Goal: Communication & Community: Participate in discussion

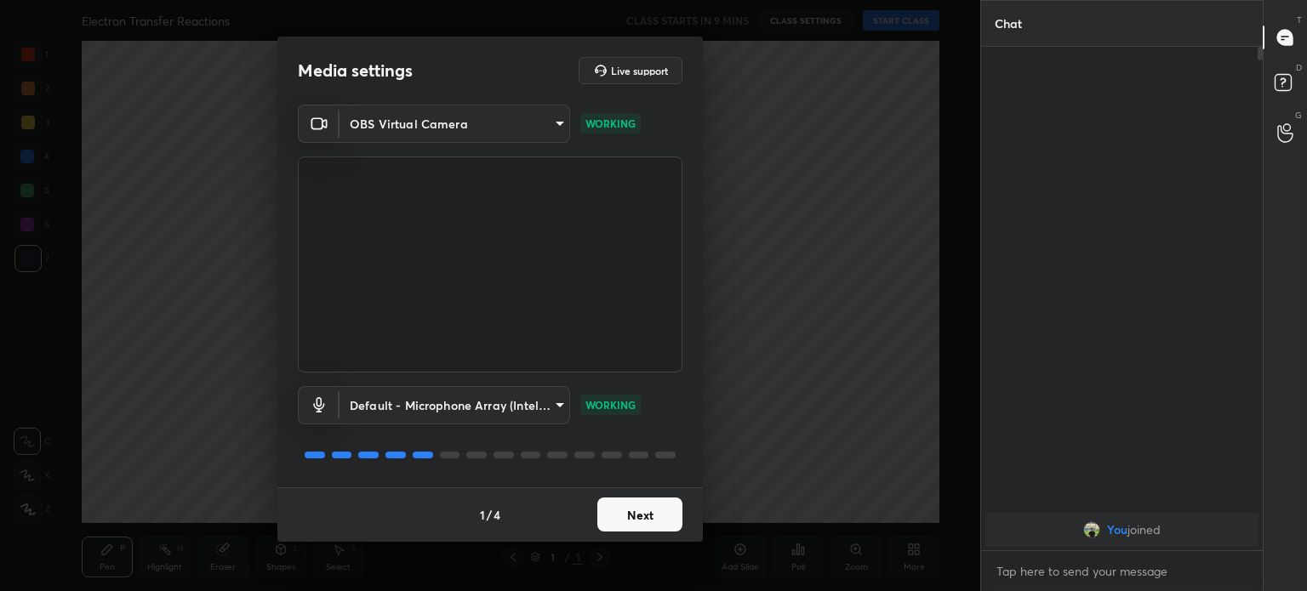
click at [651, 516] on button "Next" at bounding box center [639, 515] width 85 height 34
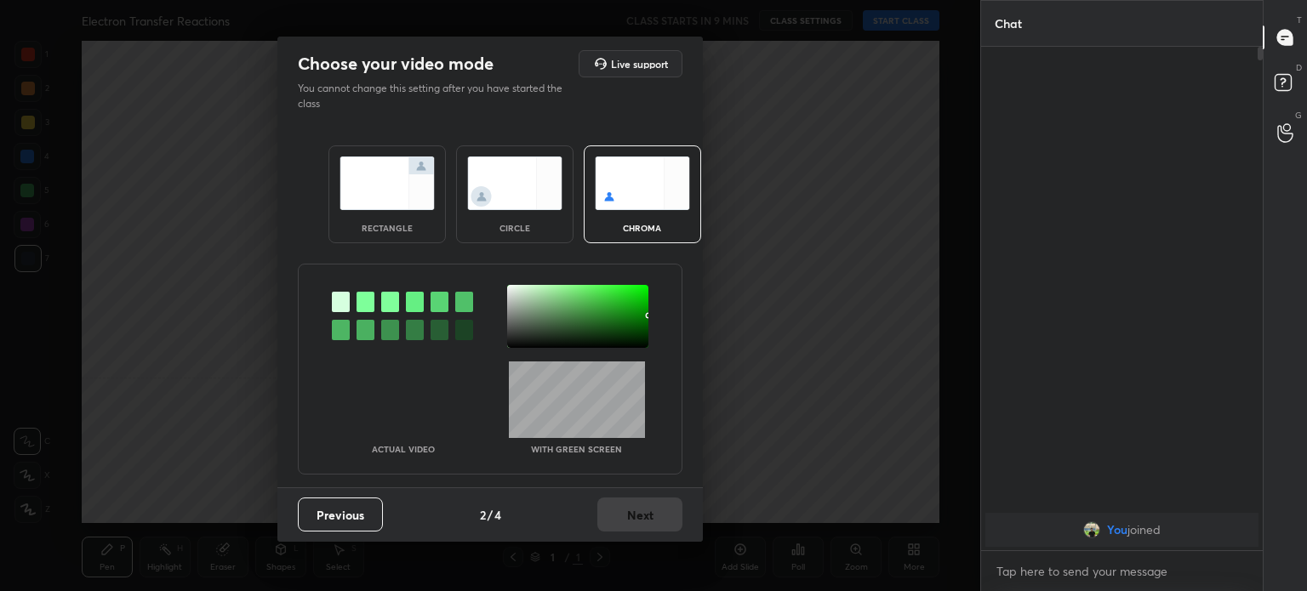
click at [651, 516] on div "Previous 2 / 4 Next" at bounding box center [489, 514] width 425 height 54
click at [526, 187] on img at bounding box center [514, 184] width 95 height 54
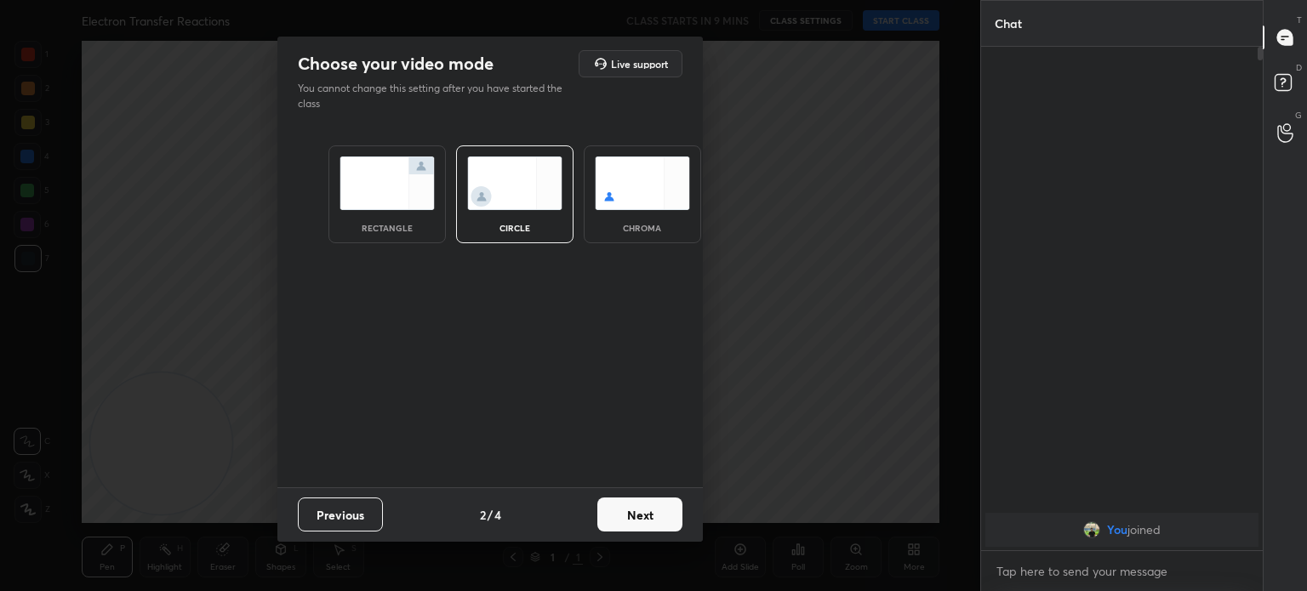
click at [526, 187] on img at bounding box center [514, 184] width 95 height 54
click at [662, 512] on button "Next" at bounding box center [639, 515] width 85 height 34
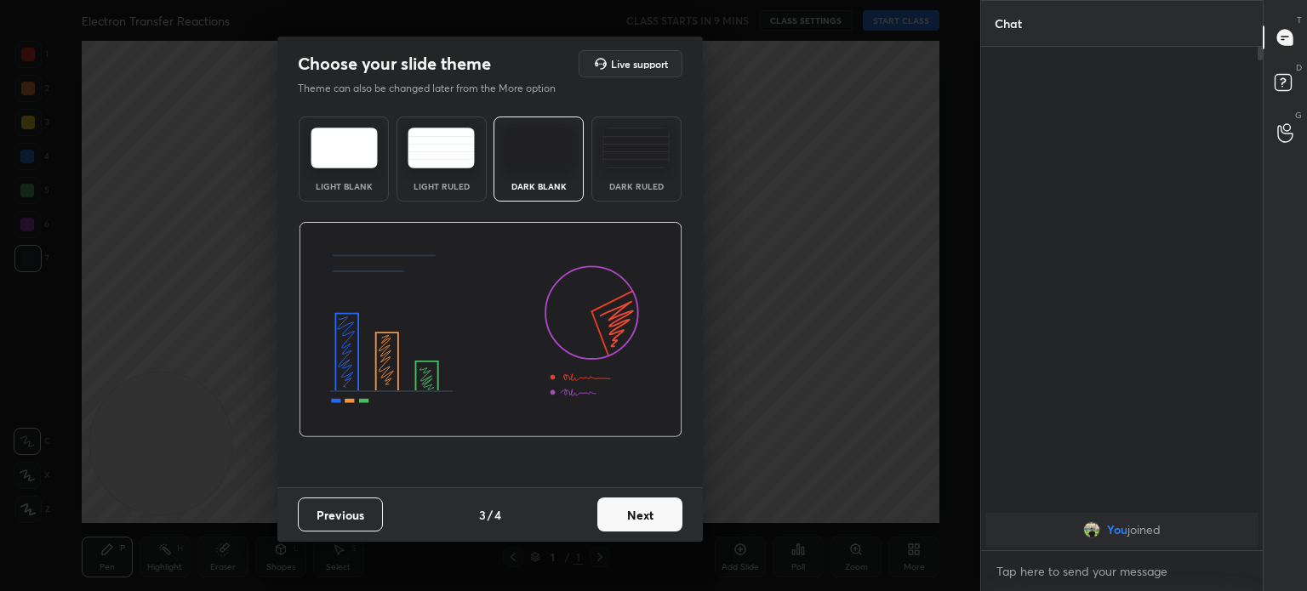
click at [645, 501] on button "Next" at bounding box center [639, 515] width 85 height 34
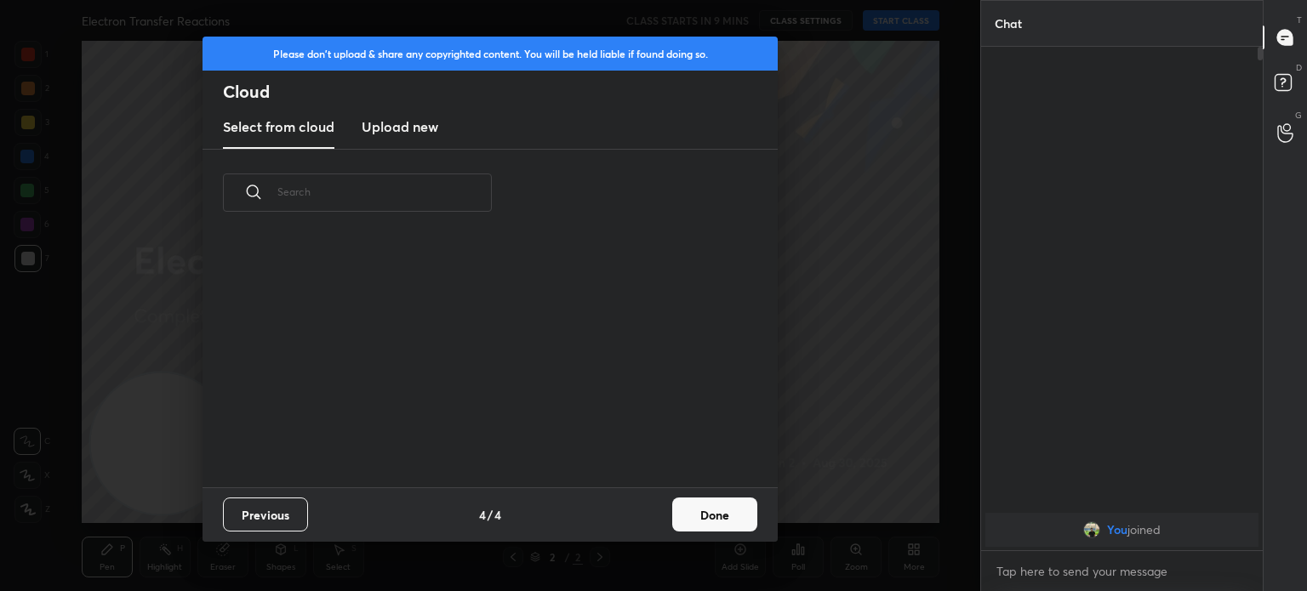
scroll to position [252, 546]
click at [718, 499] on button "Done" at bounding box center [714, 515] width 85 height 34
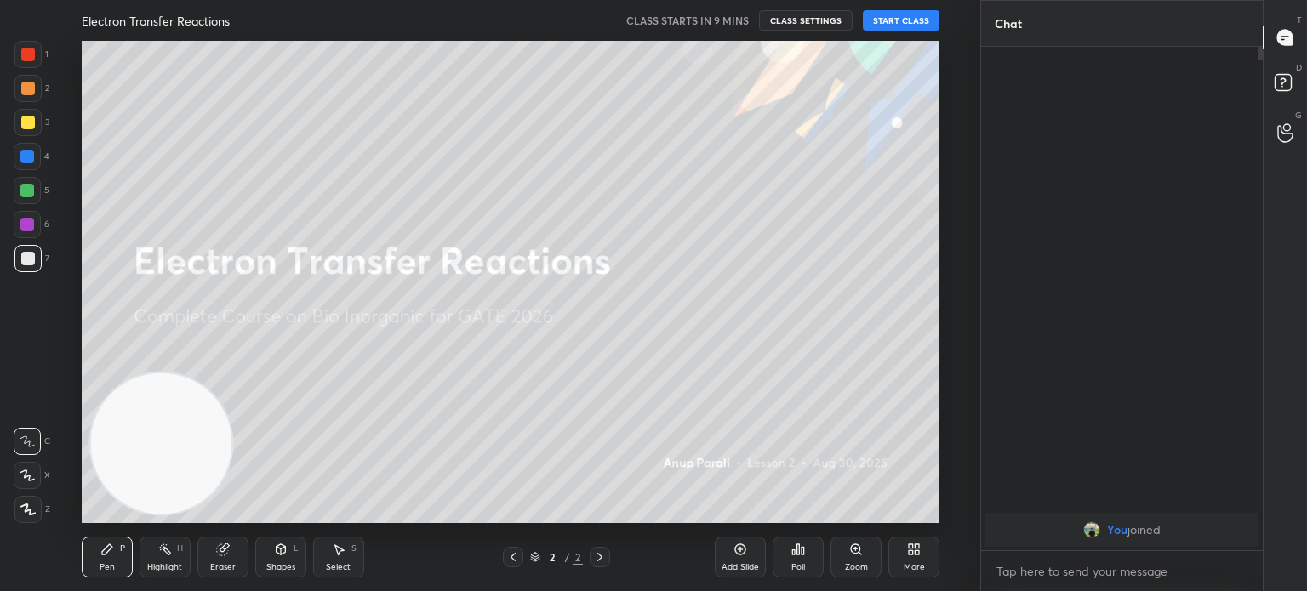
click at [902, 14] on button "START CLASS" at bounding box center [901, 20] width 77 height 20
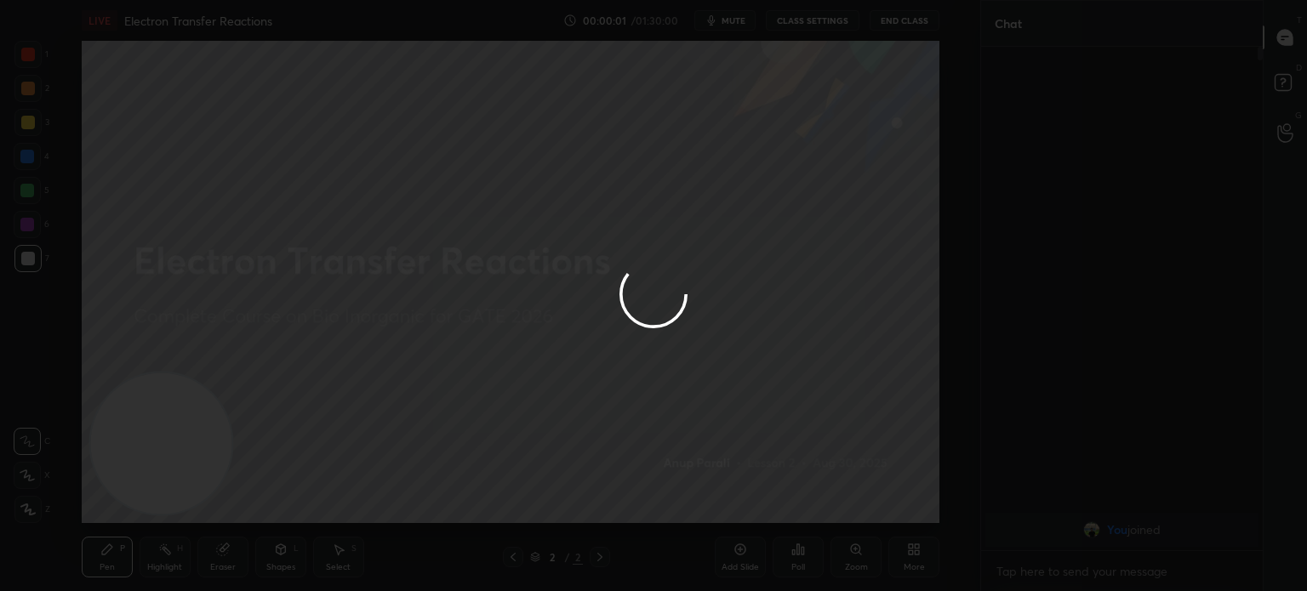
click at [739, 22] on div at bounding box center [653, 295] width 1307 height 591
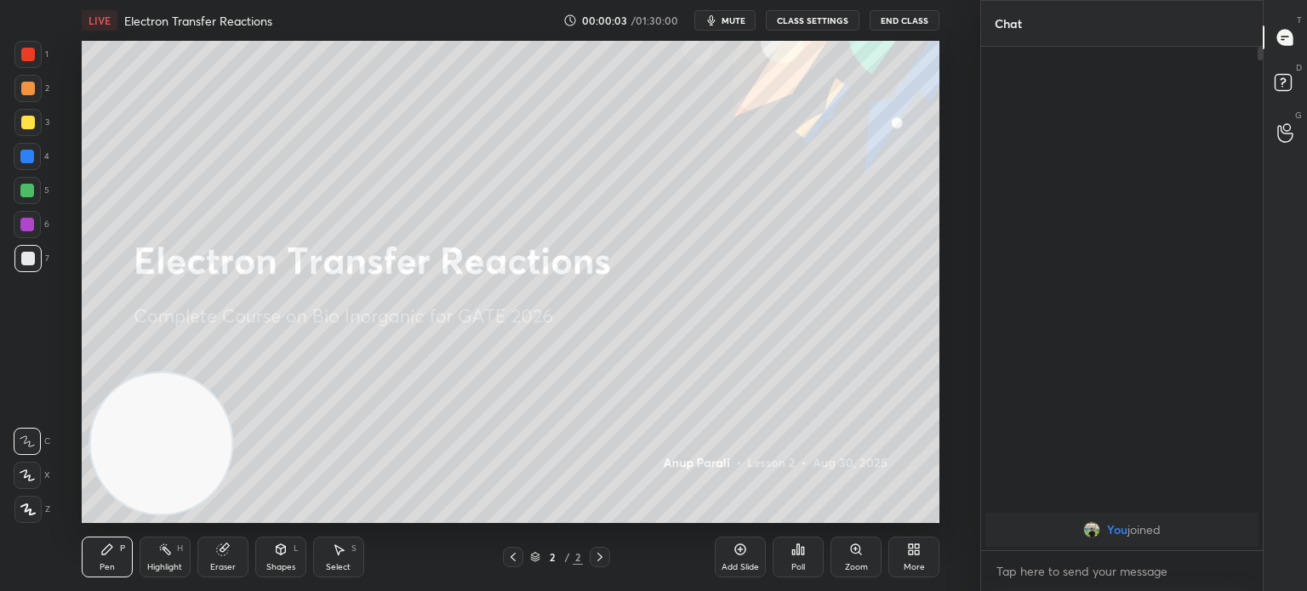
click at [739, 22] on span "mute" at bounding box center [733, 20] width 24 height 12
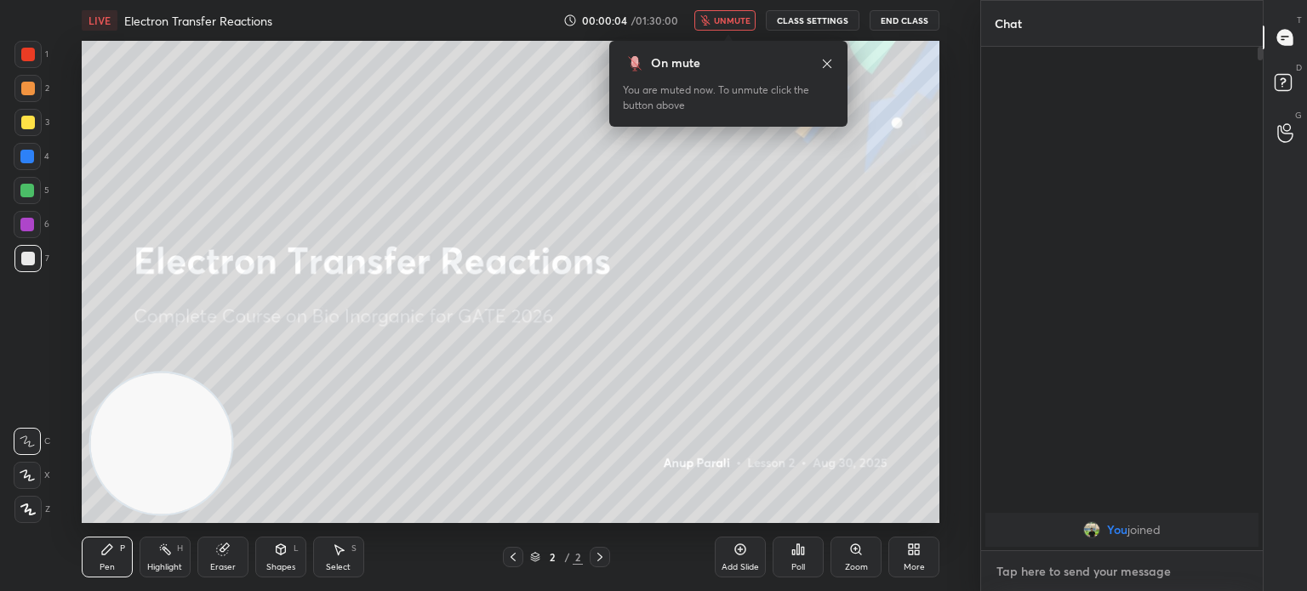
click at [1046, 567] on textarea at bounding box center [1121, 571] width 254 height 27
click at [834, 60] on div "On mute You are muted now. To unmute click the button above" at bounding box center [728, 84] width 238 height 86
click at [825, 61] on icon at bounding box center [827, 63] width 9 height 9
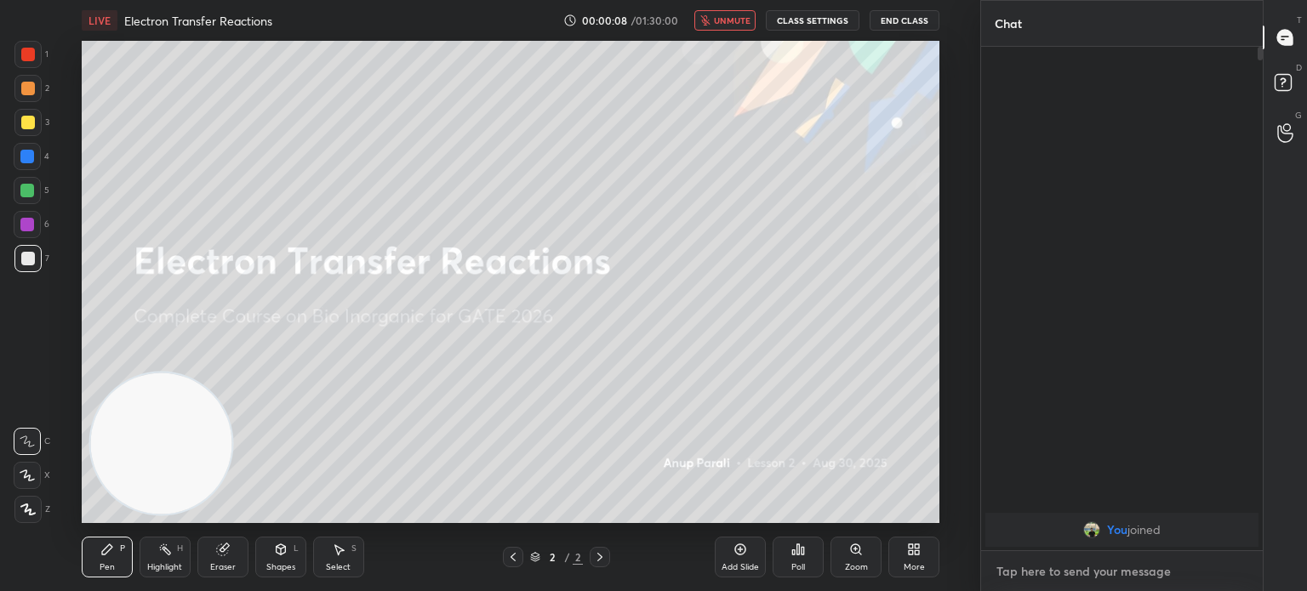
type textarea "x"
click at [1034, 581] on textarea at bounding box center [1121, 571] width 254 height 27
type textarea "t"
type textarea "x"
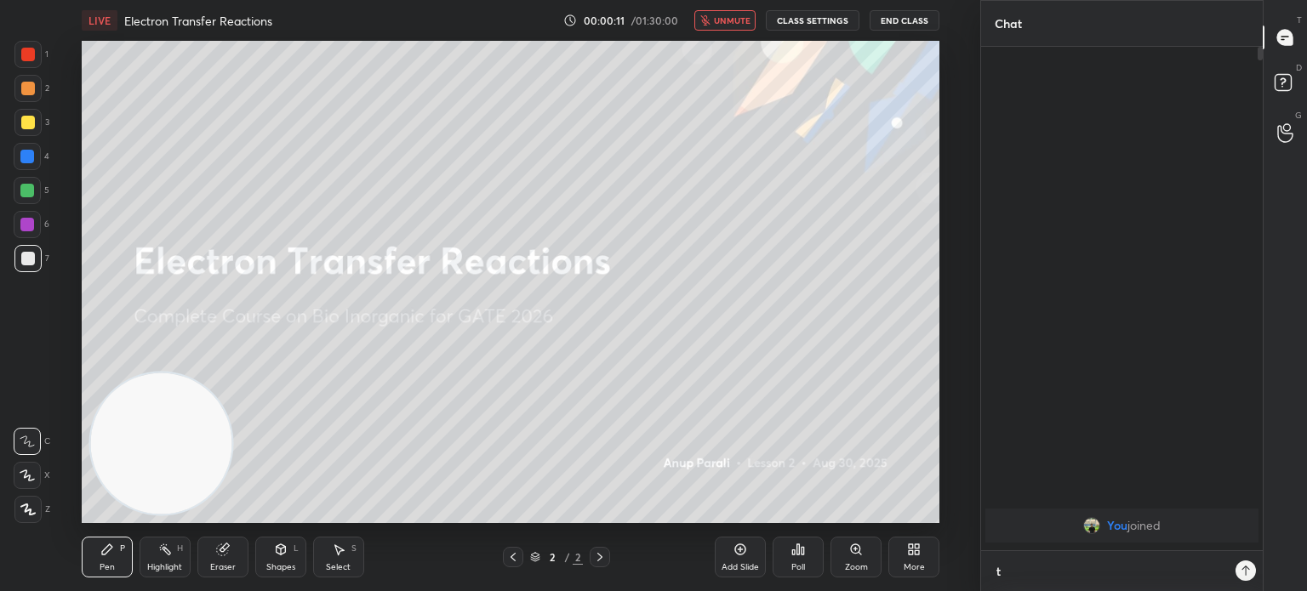
type textarea "th"
type textarea "x"
type textarea "thi"
type textarea "x"
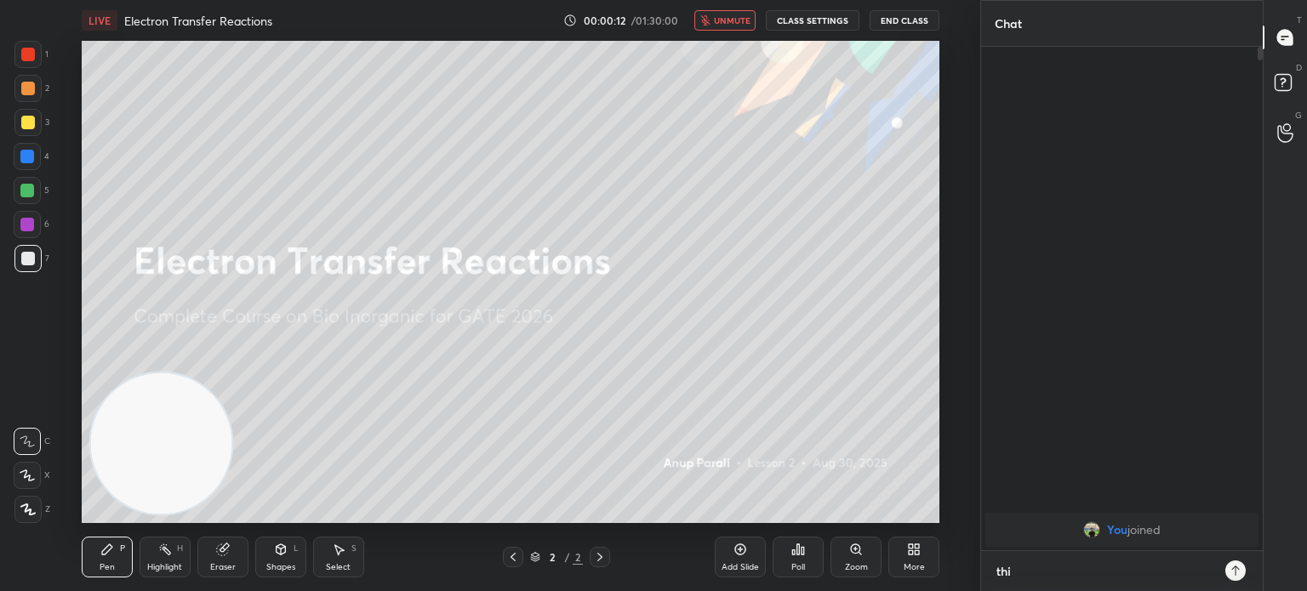
type textarea "this"
type textarea "x"
type textarea "this"
type textarea "x"
type textarea "this s"
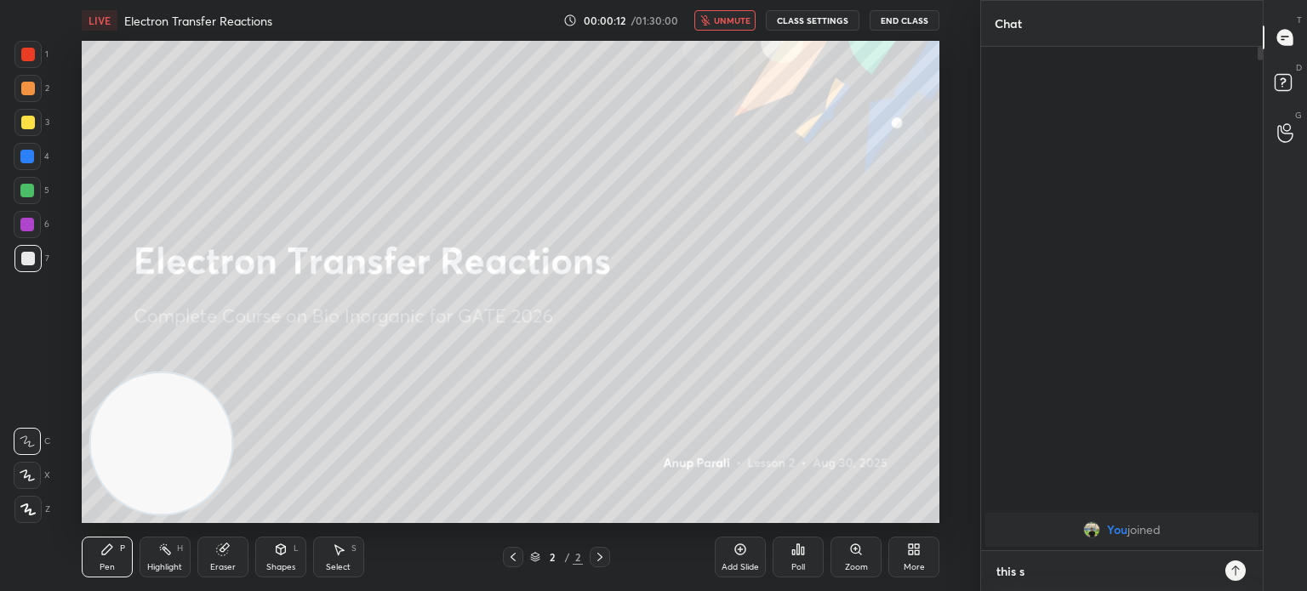
type textarea "x"
type textarea "this se"
type textarea "x"
type textarea "this ses"
type textarea "x"
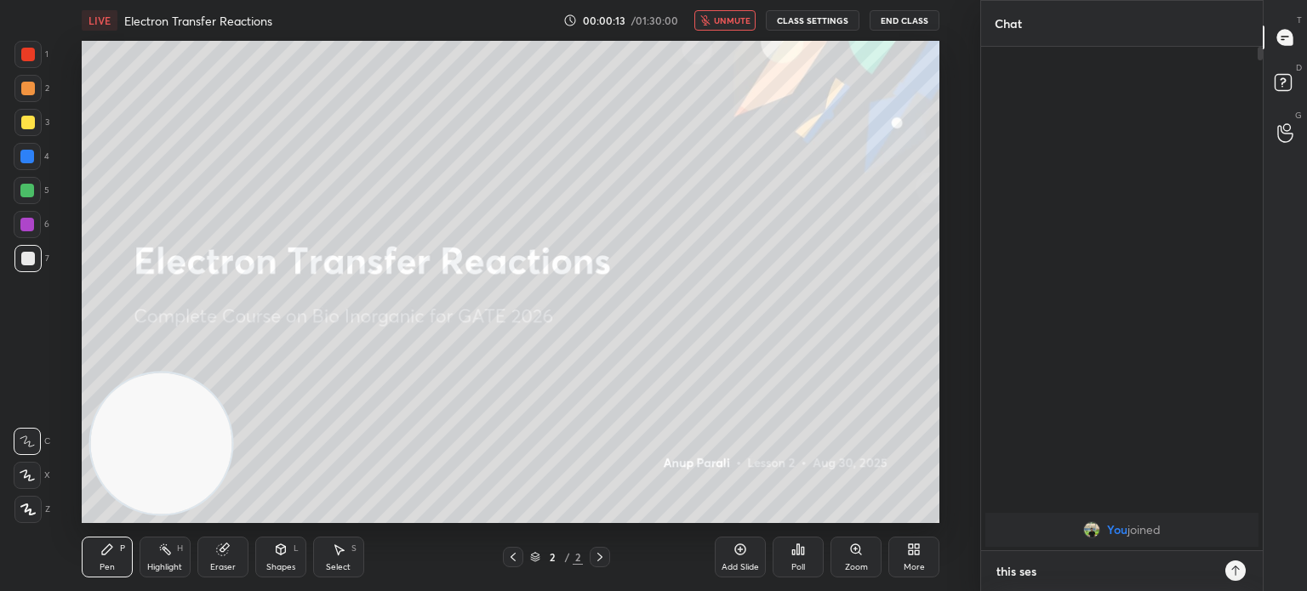
type textarea "this sess"
type textarea "x"
type textarea "this sessi"
type textarea "x"
type textarea "this sessio"
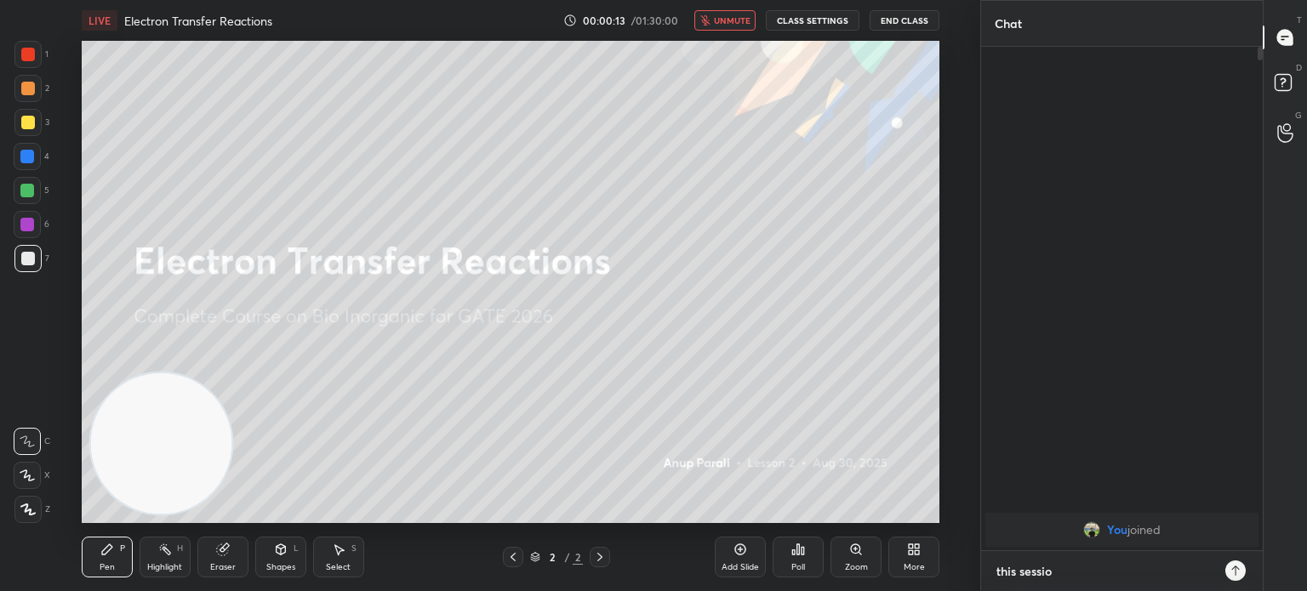
type textarea "x"
type textarea "this session"
type textarea "x"
type textarea "this session"
type textarea "x"
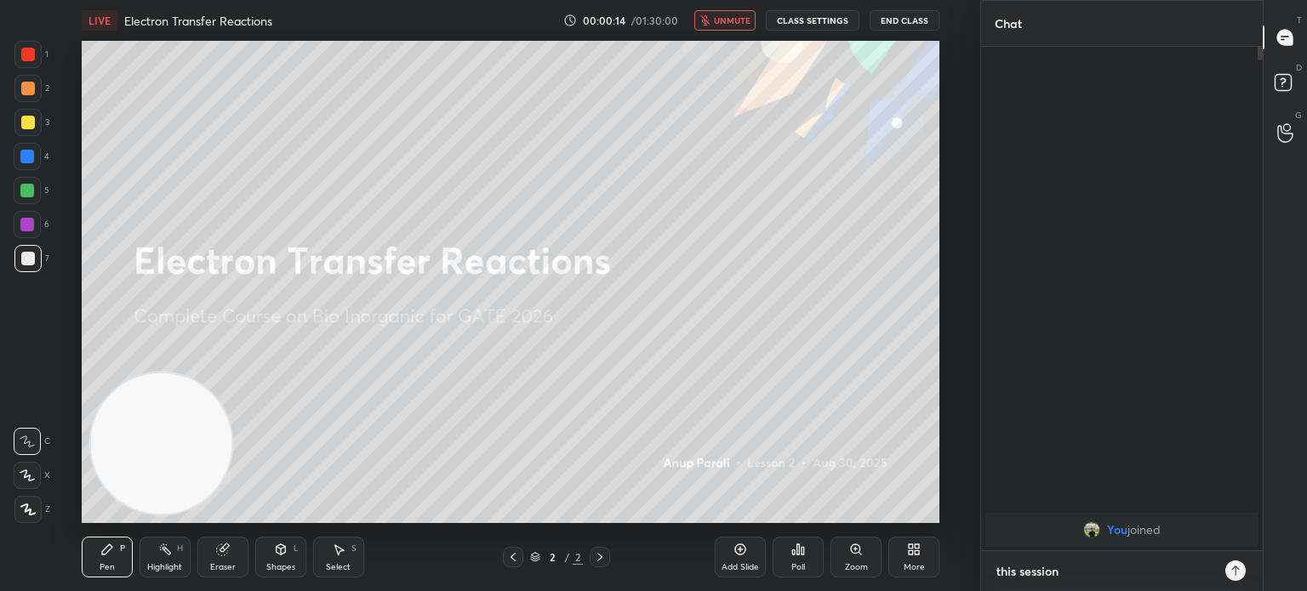
type textarea "this session c"
type textarea "x"
type textarea "this session ca"
type textarea "x"
type textarea "this session can"
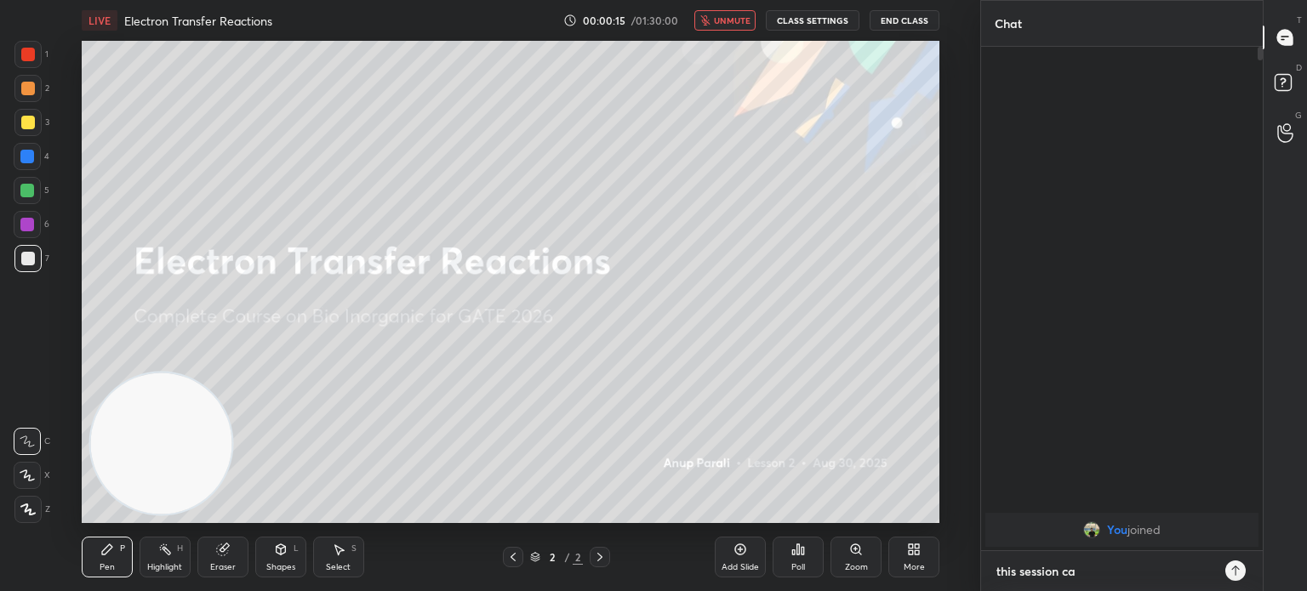
type textarea "x"
type textarea "this session canc"
type textarea "x"
type textarea "this session cance"
type textarea "x"
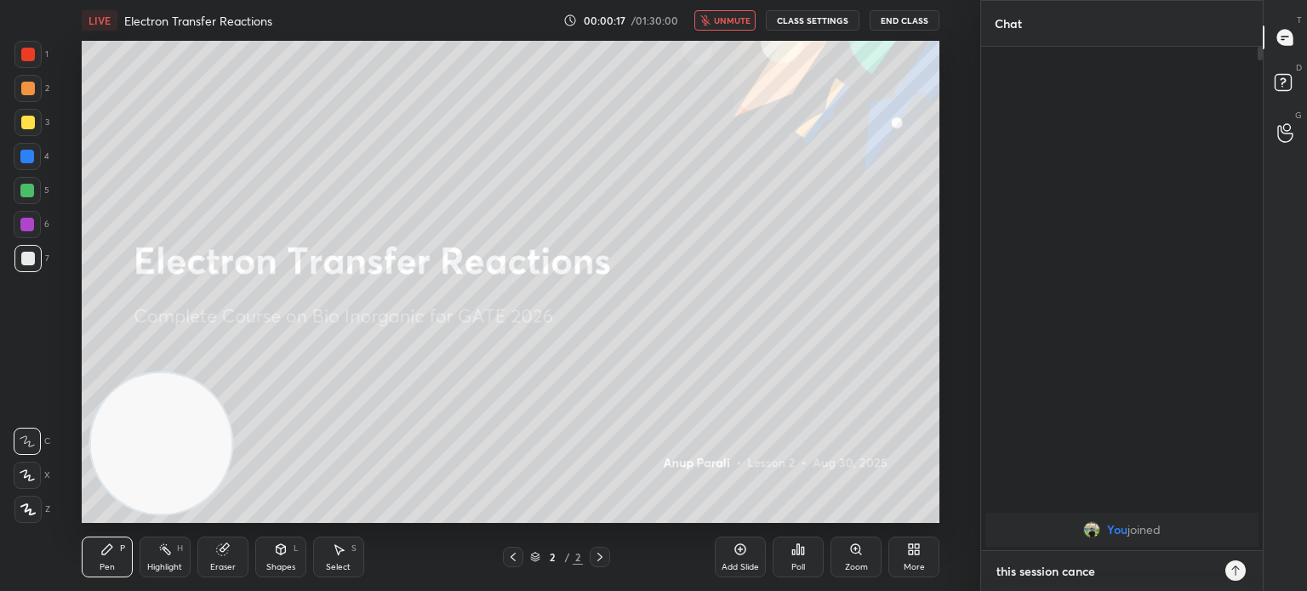
type textarea "this session cancel"
type textarea "x"
type textarea "this session cancel"
type textarea "x"
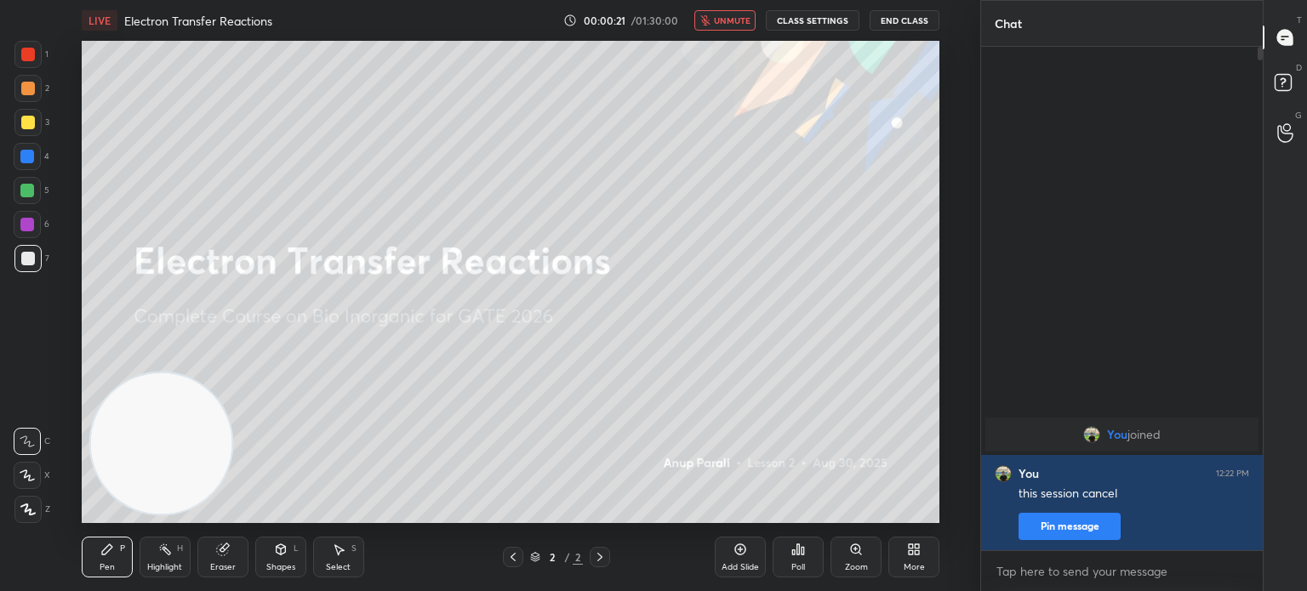
click at [30, 123] on div at bounding box center [28, 123] width 14 height 14
click at [28, 519] on div at bounding box center [27, 509] width 27 height 27
click at [231, 542] on div "Eraser" at bounding box center [222, 557] width 51 height 41
click at [27, 510] on span "Erase all" at bounding box center [27, 510] width 26 height 12
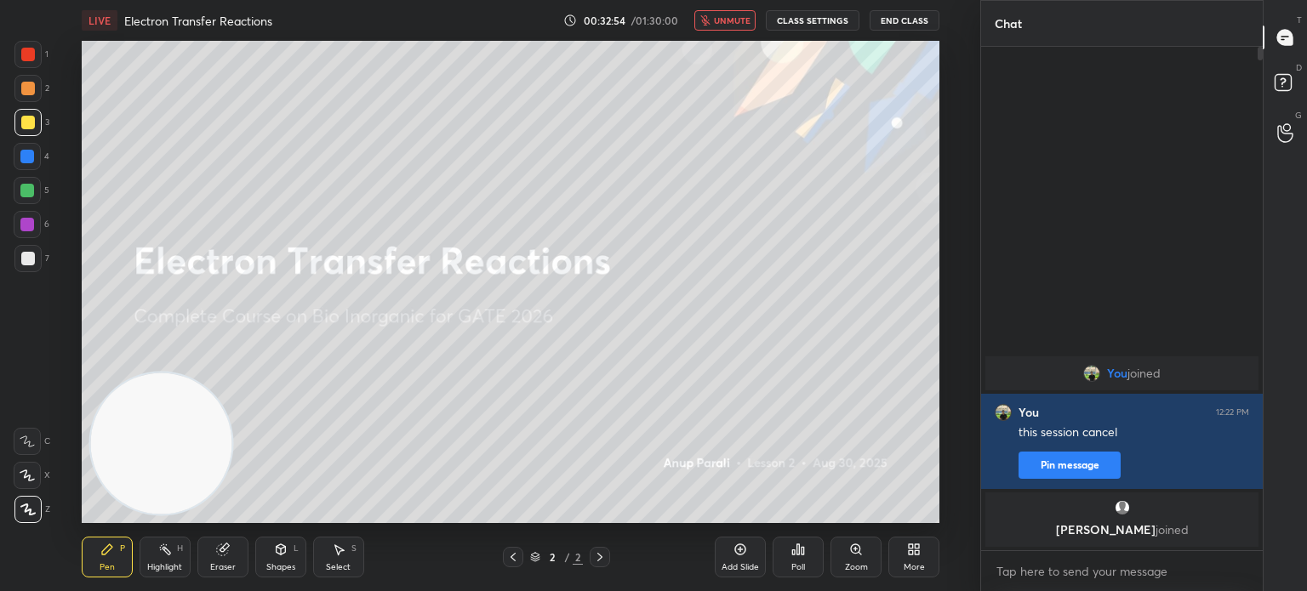
click at [913, 16] on button "End Class" at bounding box center [904, 20] width 70 height 20
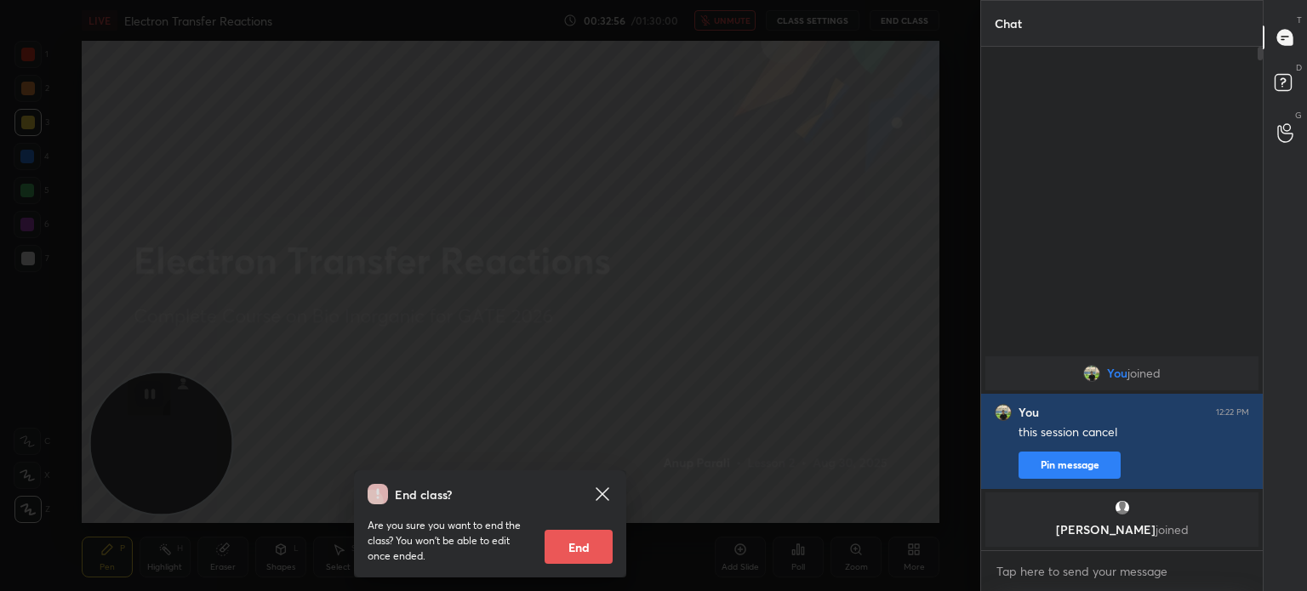
click at [578, 551] on button "End" at bounding box center [578, 547] width 68 height 34
type textarea "x"
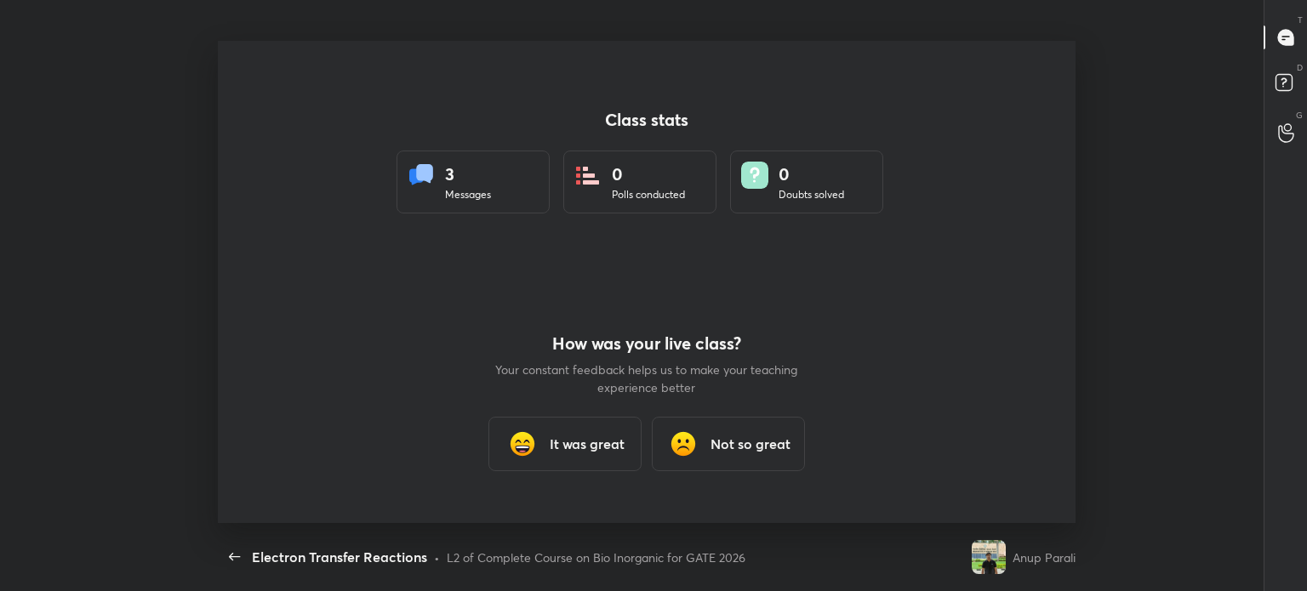
scroll to position [482, 1274]
